Goal: Transaction & Acquisition: Purchase product/service

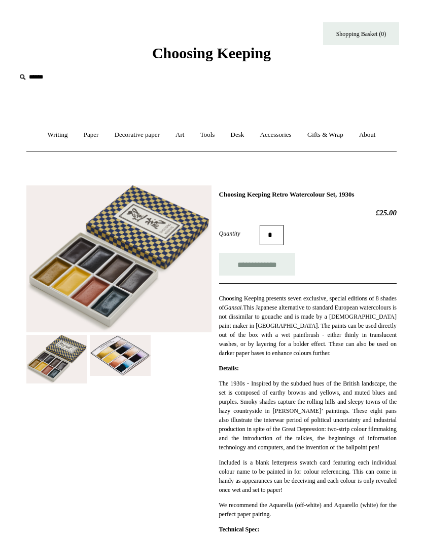
click at [130, 361] on img at bounding box center [120, 355] width 61 height 41
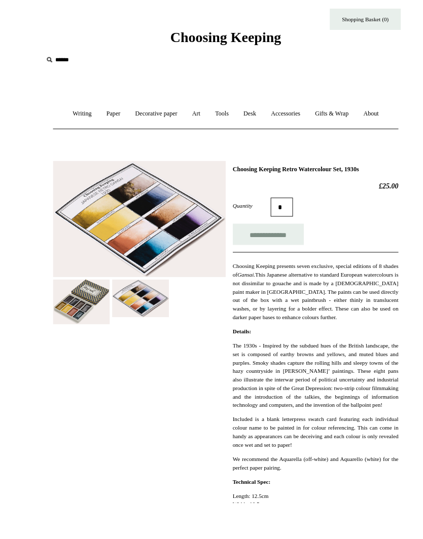
scroll to position [8, 0]
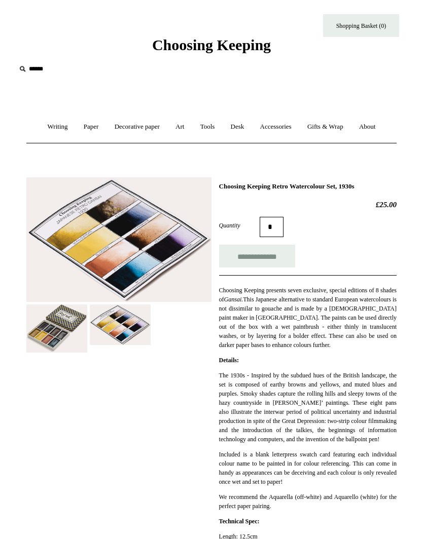
click at [181, 129] on link "Art +" at bounding box center [179, 127] width 23 height 27
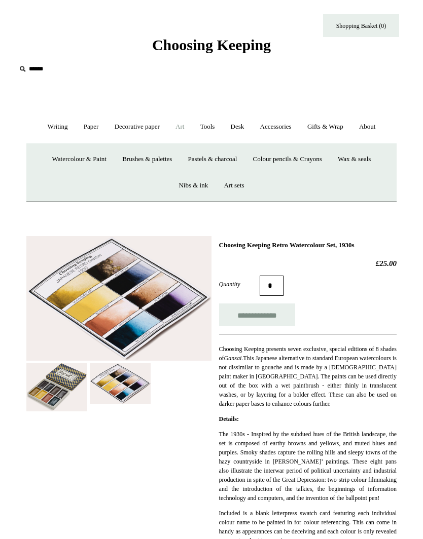
click at [94, 162] on link "Watercolour & Paint" at bounding box center [79, 159] width 68 height 27
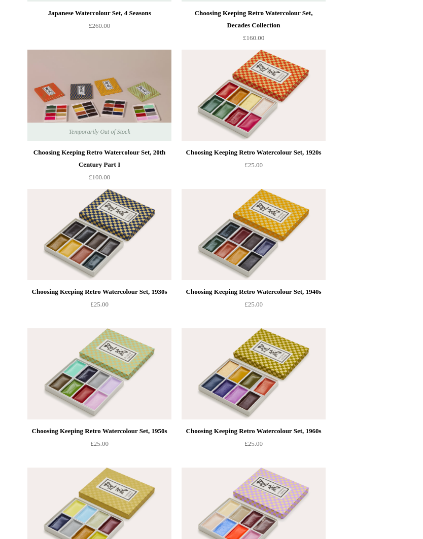
scroll to position [530, 0]
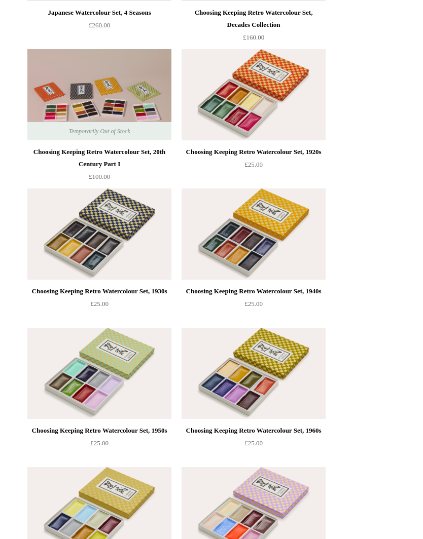
click at [106, 258] on img at bounding box center [99, 234] width 144 height 91
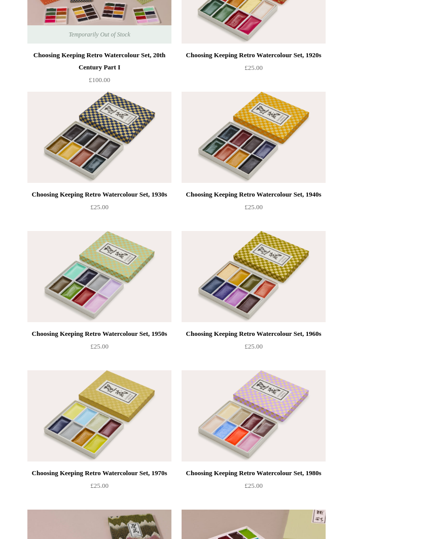
scroll to position [627, 0]
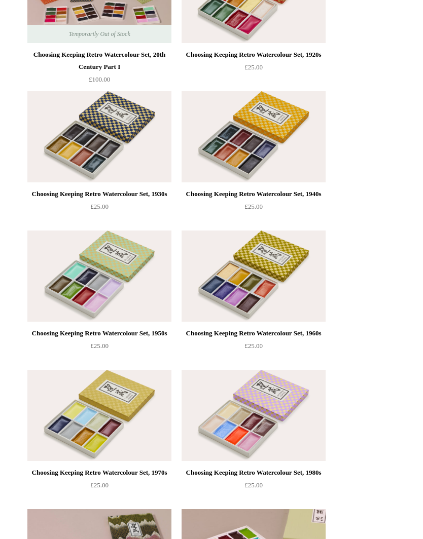
click at [304, 168] on img at bounding box center [253, 137] width 144 height 91
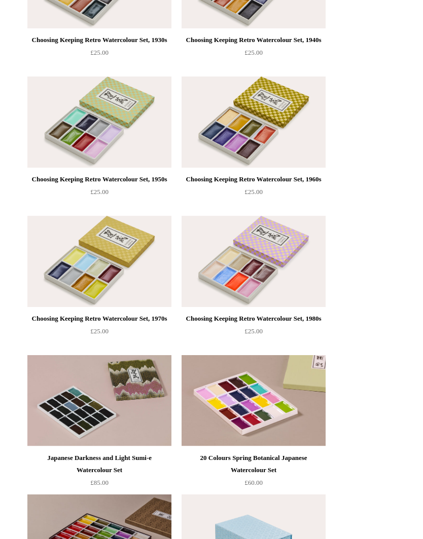
scroll to position [782, 0]
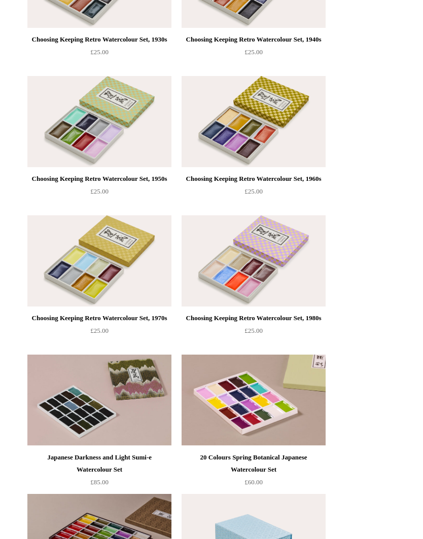
click at [275, 132] on img at bounding box center [253, 122] width 144 height 91
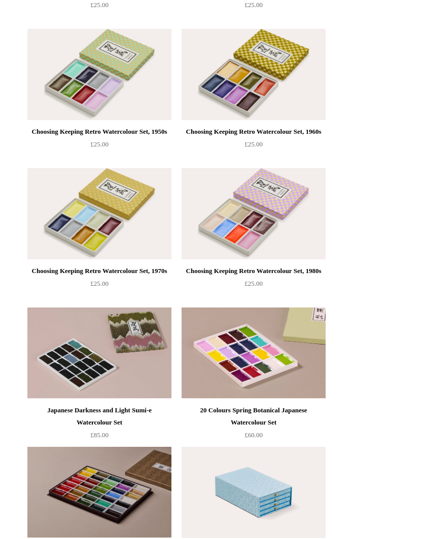
scroll to position [829, 0]
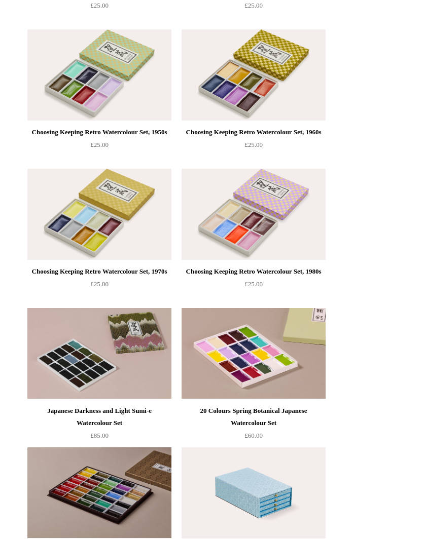
click at [110, 218] on img at bounding box center [99, 214] width 144 height 91
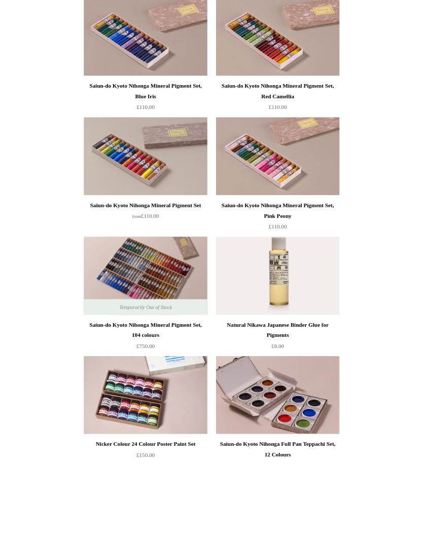
scroll to position [1584, 0]
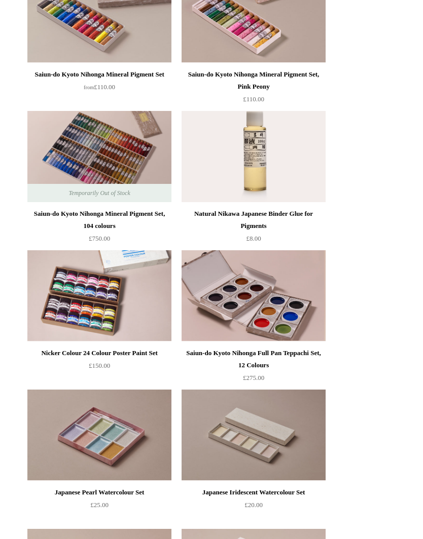
click at [147, 356] on div "Nicker Colour 24 Colour Poster Paint Set" at bounding box center [99, 353] width 139 height 12
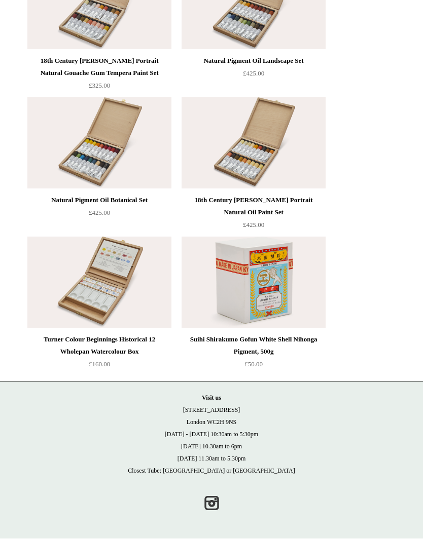
scroll to position [3270, 0]
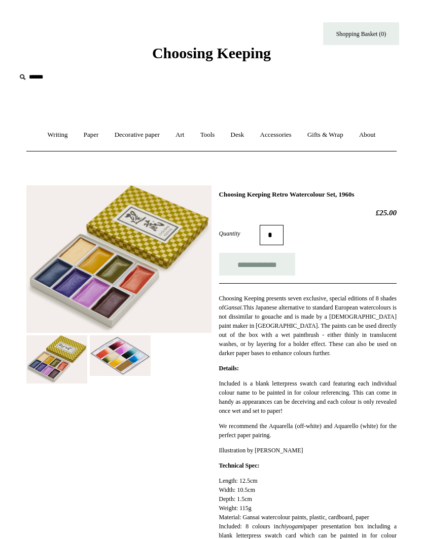
click at [128, 351] on img at bounding box center [120, 356] width 61 height 41
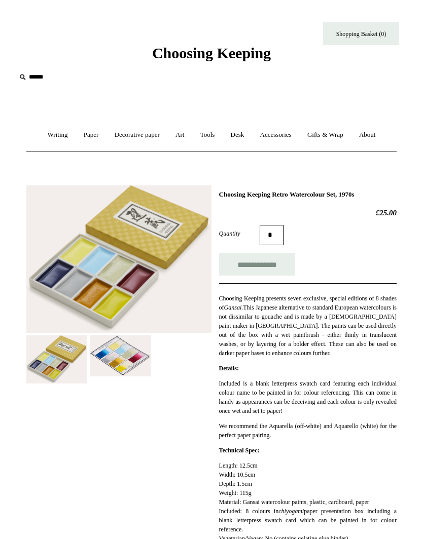
click at [135, 364] on img at bounding box center [120, 356] width 61 height 41
